Goal: Find specific page/section

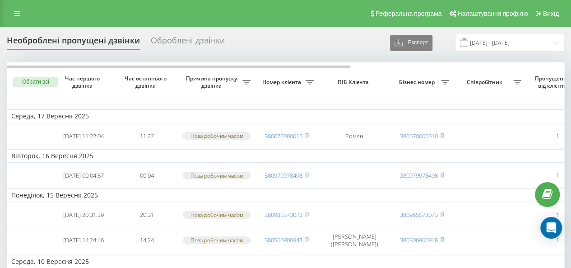
click at [185, 40] on div "Оброблені дзвінки" at bounding box center [188, 43] width 74 height 14
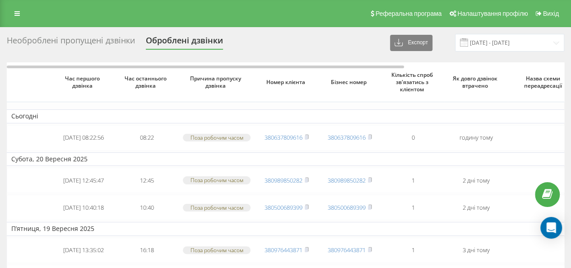
click at [97, 42] on div "Необроблені пропущені дзвінки" at bounding box center [71, 43] width 128 height 14
